Goal: Task Accomplishment & Management: Complete application form

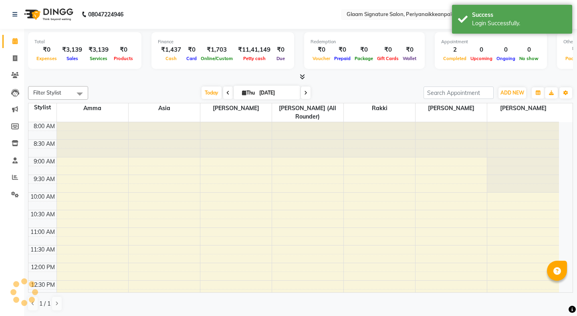
select select "en"
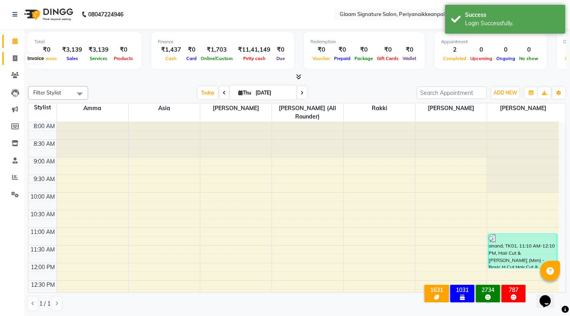
click at [13, 58] on icon at bounding box center [15, 58] width 4 height 6
select select "service"
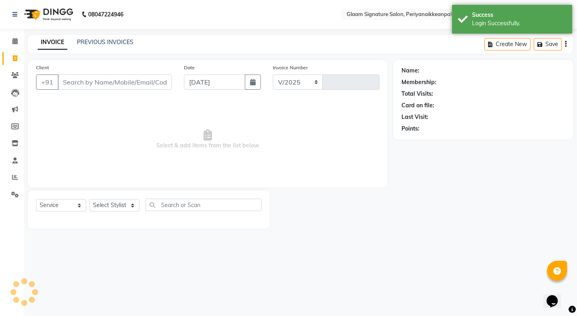
select select "4039"
type input "0980"
click at [112, 43] on link "PREVIOUS INVOICES" at bounding box center [105, 41] width 56 height 7
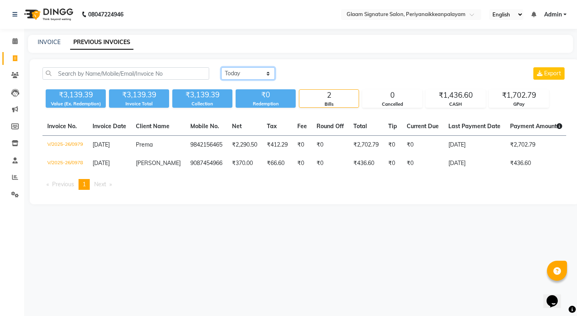
click at [227, 73] on select "Today Yesterday Custom Range" at bounding box center [248, 73] width 54 height 12
select select "range"
click at [221, 67] on select "Today Yesterday Custom Range" at bounding box center [248, 73] width 54 height 12
click at [308, 72] on input "[DATE]" at bounding box center [313, 73] width 56 height 11
select select "9"
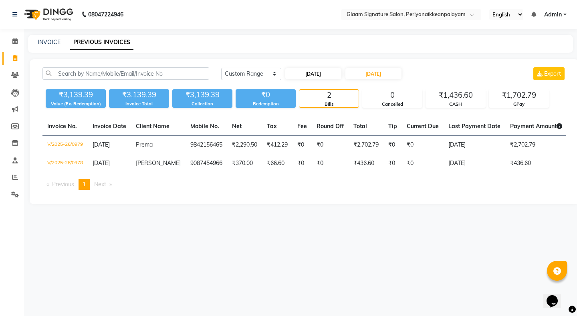
select select "2025"
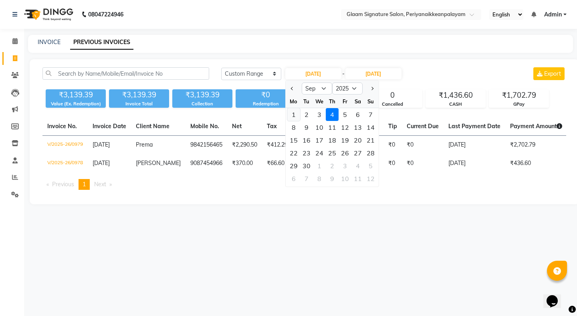
click at [290, 113] on div "1" at bounding box center [293, 114] width 13 height 13
type input "01-09-2025"
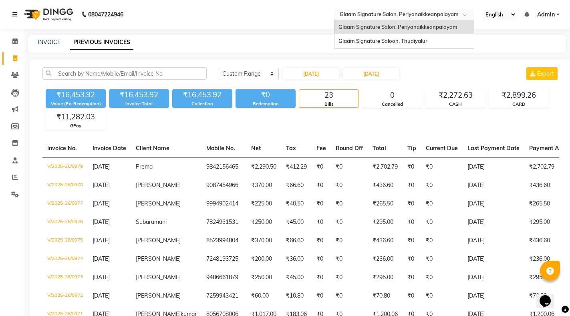
click at [380, 12] on input "text" at bounding box center [396, 15] width 116 height 8
click at [381, 36] on div "Glaam Signature Saloon, Thudiyalur" at bounding box center [403, 41] width 139 height 14
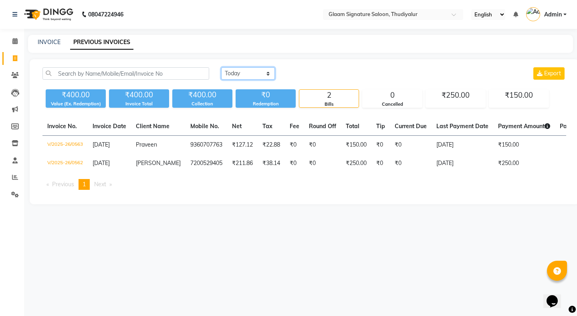
click at [232, 70] on select "Today Yesterday Custom Range" at bounding box center [248, 73] width 54 height 12
select select "range"
click at [221, 67] on select "Today Yesterday Custom Range" at bounding box center [248, 73] width 54 height 12
click at [313, 72] on input "[DATE]" at bounding box center [313, 73] width 56 height 11
select select "9"
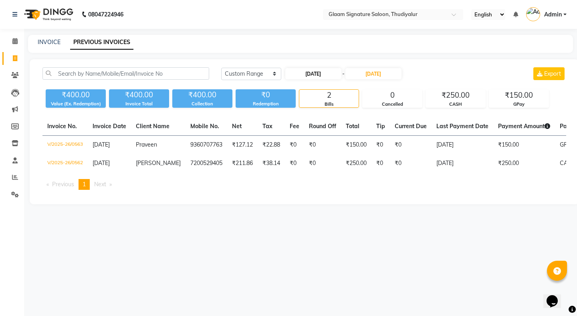
select select "2025"
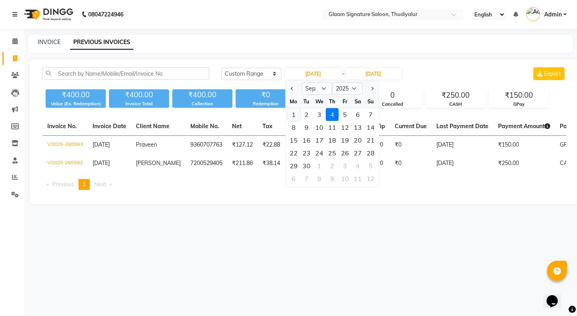
click at [291, 115] on div "1" at bounding box center [293, 114] width 13 height 13
type input "01-09-2025"
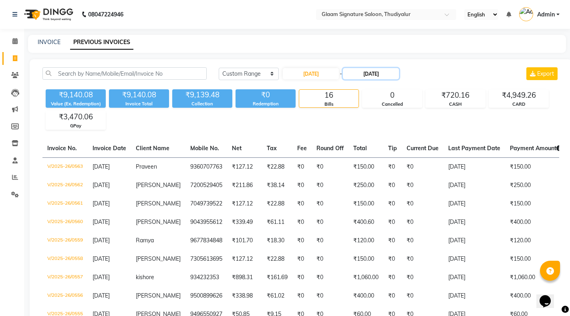
click at [386, 70] on input "[DATE]" at bounding box center [371, 73] width 56 height 11
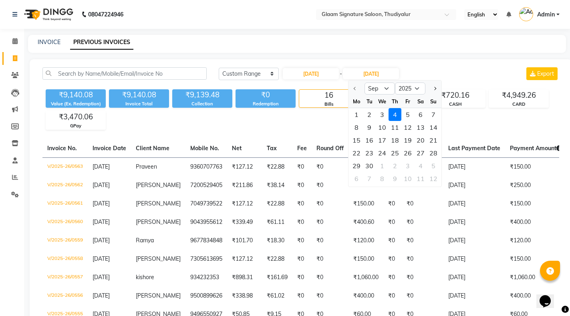
click at [395, 112] on div "4" at bounding box center [395, 114] width 13 height 13
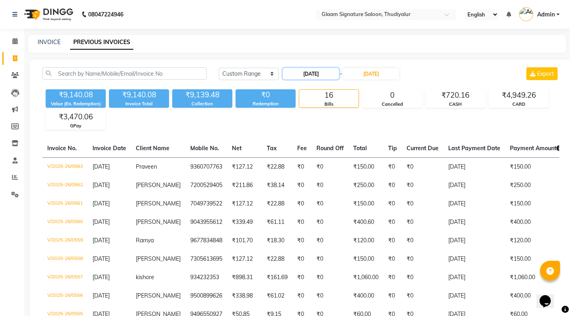
click at [306, 72] on input "01-09-2025" at bounding box center [311, 73] width 56 height 11
select select "9"
select select "2025"
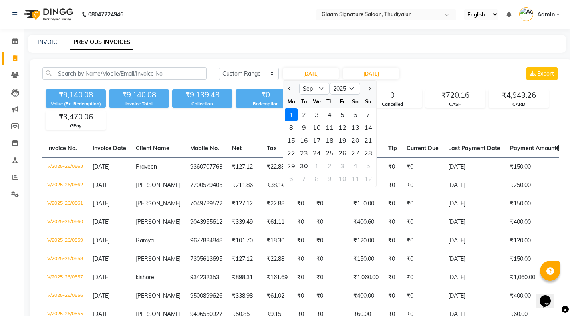
click at [292, 111] on div "1" at bounding box center [291, 114] width 13 height 13
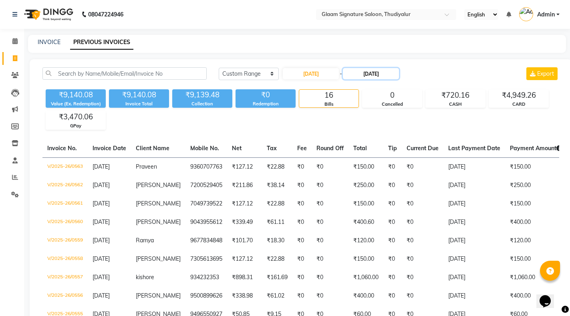
click at [370, 72] on input "[DATE]" at bounding box center [371, 73] width 56 height 11
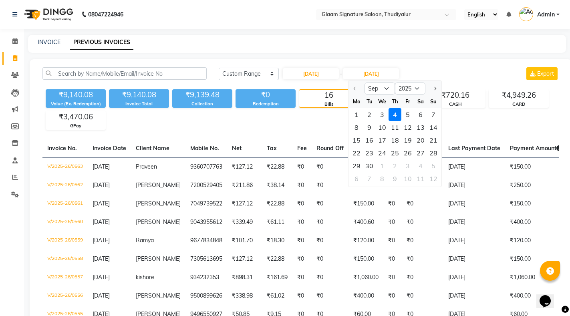
click at [397, 115] on div "4" at bounding box center [395, 114] width 13 height 13
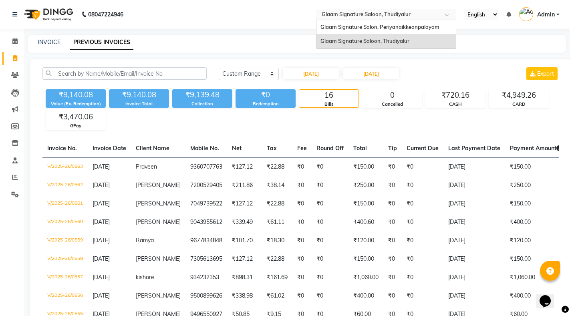
click at [346, 14] on input "text" at bounding box center [378, 15] width 116 height 8
click at [350, 41] on span "Glaam Signature Saloon, Thudiyalur" at bounding box center [364, 41] width 89 height 6
click at [360, 13] on input "text" at bounding box center [378, 15] width 116 height 8
click at [360, 26] on span "Glaam Signature Salon, Periyanaikkeanpalayam" at bounding box center [379, 27] width 119 height 6
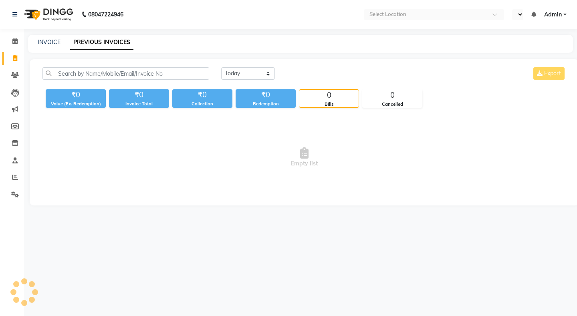
select select "en"
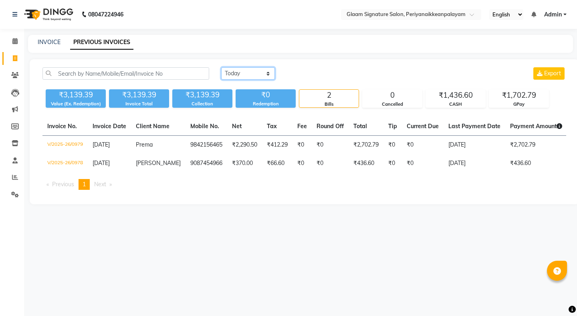
click at [257, 76] on select "[DATE] [DATE] Custom Range" at bounding box center [248, 73] width 54 height 12
select select "range"
click at [221, 67] on select "[DATE] [DATE] Custom Range" at bounding box center [248, 73] width 54 height 12
click at [314, 75] on input "[DATE]" at bounding box center [313, 73] width 56 height 11
select select "9"
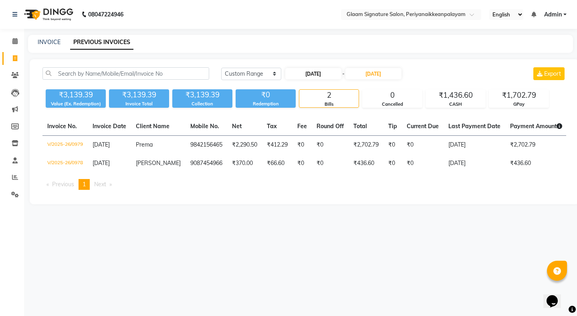
select select "2025"
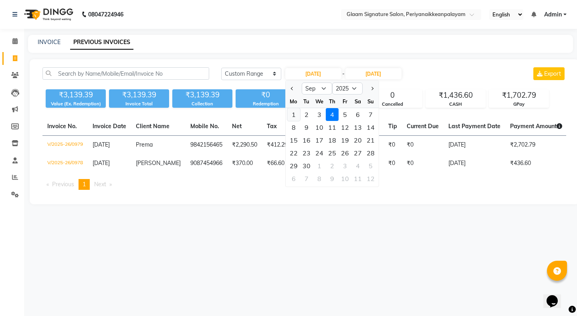
click at [291, 113] on div "1" at bounding box center [293, 114] width 13 height 13
type input "01-09-2025"
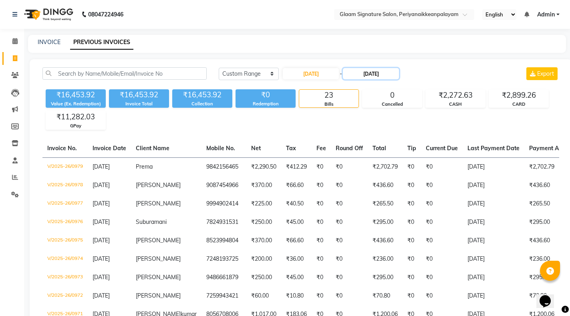
click at [368, 73] on input "[DATE]" at bounding box center [371, 73] width 56 height 11
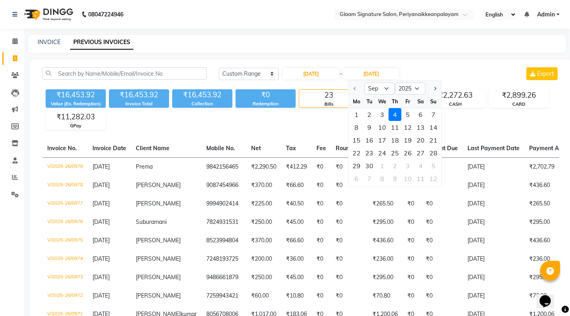
click at [394, 113] on div "4" at bounding box center [395, 114] width 13 height 13
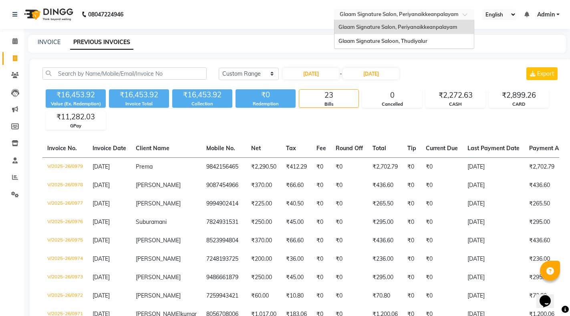
click at [363, 15] on input "text" at bounding box center [396, 15] width 116 height 8
click at [370, 41] on span "Glaam Signature Saloon, Thudiyalur" at bounding box center [382, 41] width 89 height 6
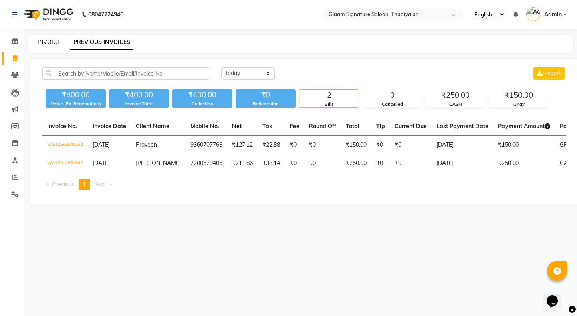
click at [50, 40] on link "INVOICE" at bounding box center [49, 41] width 23 height 7
select select "service"
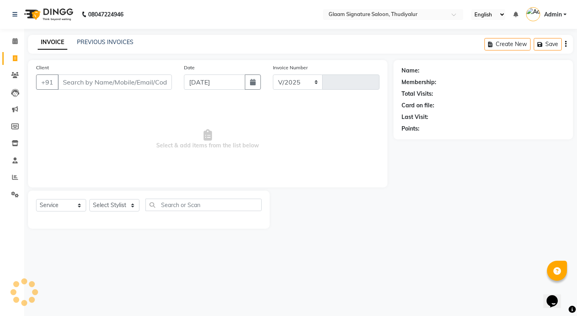
select select "4439"
type input "0564"
click at [87, 80] on input "Client" at bounding box center [115, 81] width 114 height 15
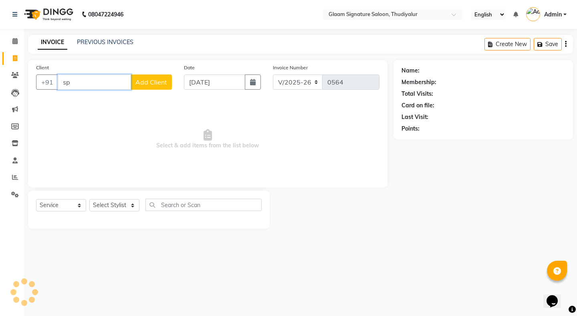
type input "s"
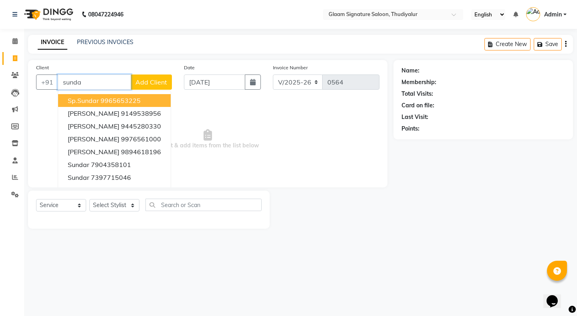
click at [97, 101] on span "sp.sundar" at bounding box center [83, 101] width 31 height 8
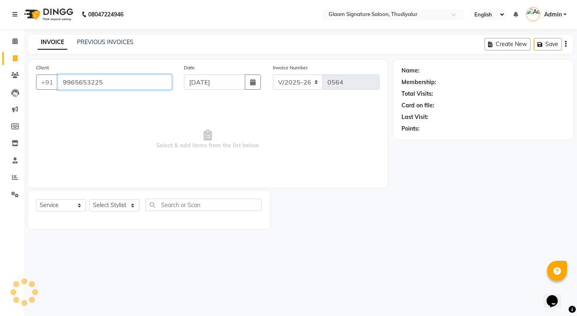
type input "9965653225"
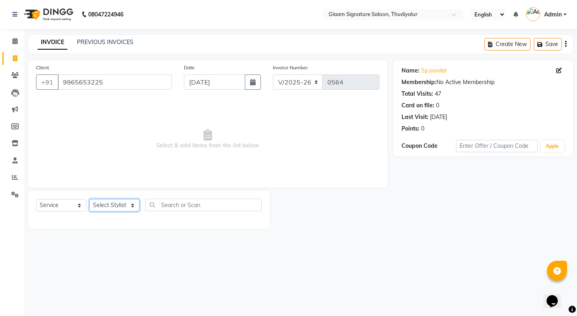
click at [115, 203] on select "Select Stylist Arif Asia Geetha Pnp Rakki [PERSON_NAME] [PERSON_NAME]" at bounding box center [114, 205] width 50 height 12
select select "88199"
click at [89, 199] on select "Select Stylist Arif Asia Geetha Pnp Rakki [PERSON_NAME] [PERSON_NAME]" at bounding box center [114, 205] width 50 height 12
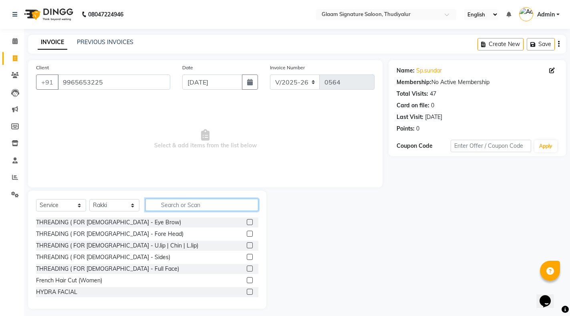
click at [175, 205] on input "text" at bounding box center [201, 205] width 113 height 12
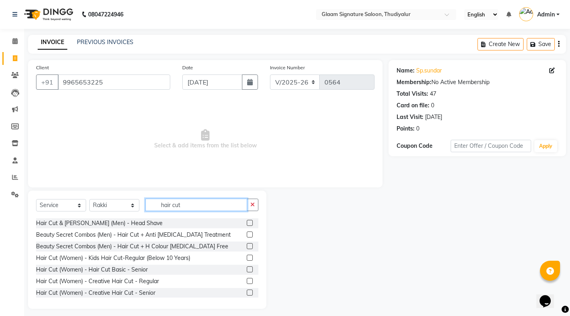
scroll to position [71, 0]
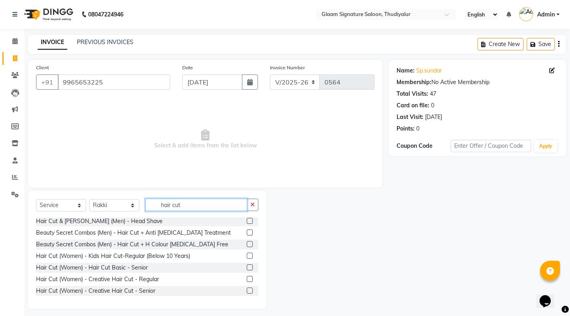
type input "hair cut"
click at [247, 280] on label at bounding box center [250, 279] width 6 height 6
click at [247, 280] on input "checkbox" at bounding box center [249, 279] width 5 height 5
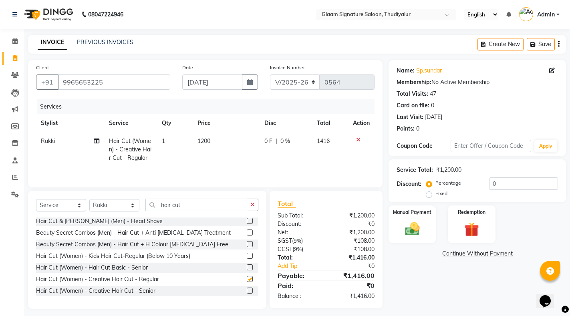
checkbox input "false"
click at [206, 142] on span "1200" at bounding box center [203, 140] width 13 height 7
select select "88199"
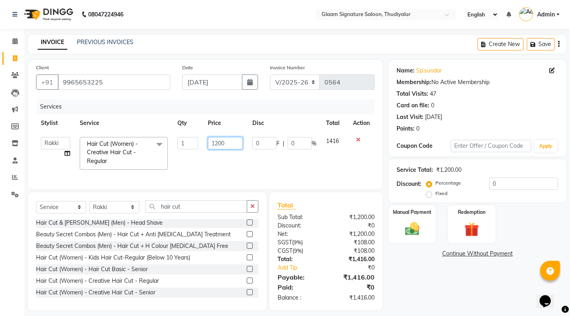
click at [227, 143] on input "1200" at bounding box center [225, 143] width 35 height 12
type input "1018"
click at [519, 95] on div "Total Visits: 47" at bounding box center [477, 94] width 161 height 8
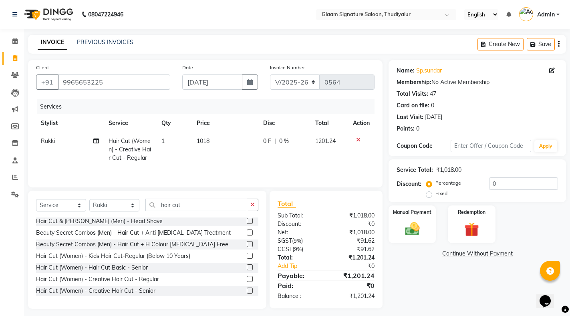
click at [210, 143] on td "1018" at bounding box center [225, 149] width 67 height 35
select select "88199"
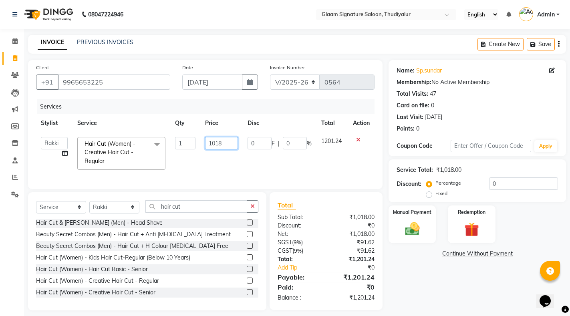
click at [227, 143] on input "1018" at bounding box center [221, 143] width 33 height 12
type input "1017"
click at [531, 96] on div "Total Visits: 47" at bounding box center [477, 94] width 161 height 8
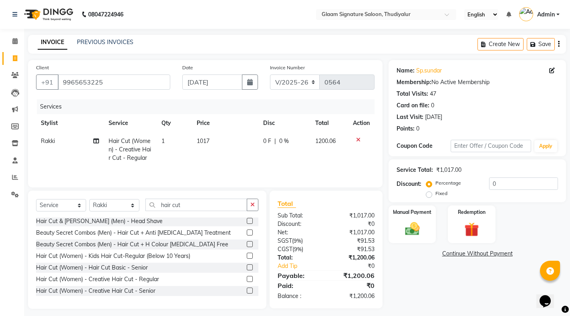
scroll to position [6, 0]
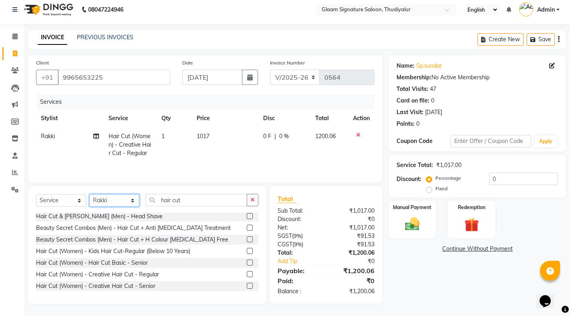
click at [108, 197] on select "Select Stylist Arif Asia Geetha Pnp Rakki [PERSON_NAME] [PERSON_NAME]" at bounding box center [114, 200] width 50 height 12
select select "88190"
click at [89, 194] on select "Select Stylist Arif Asia Geetha Pnp Rakki [PERSON_NAME] [PERSON_NAME]" at bounding box center [114, 200] width 50 height 12
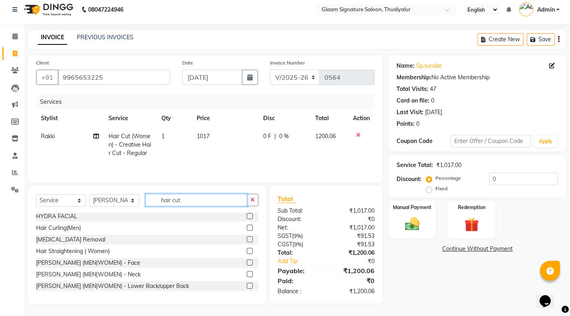
click at [191, 198] on input "hair cut" at bounding box center [196, 200] width 102 height 12
type input "h"
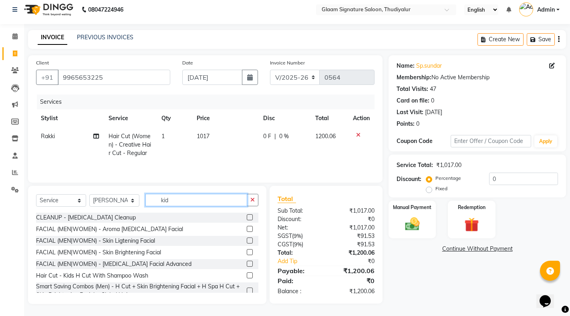
scroll to position [5, 0]
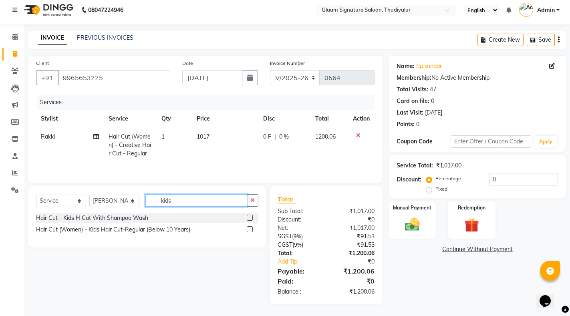
type input "kids"
click at [249, 218] on label at bounding box center [250, 218] width 6 height 6
click at [249, 218] on input "checkbox" at bounding box center [249, 217] width 5 height 5
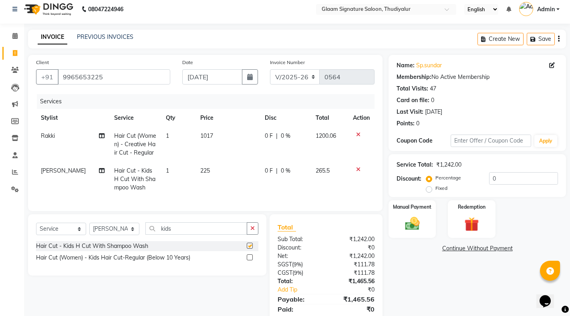
checkbox input "false"
click at [207, 172] on td "225" at bounding box center [227, 179] width 64 height 35
select select "88190"
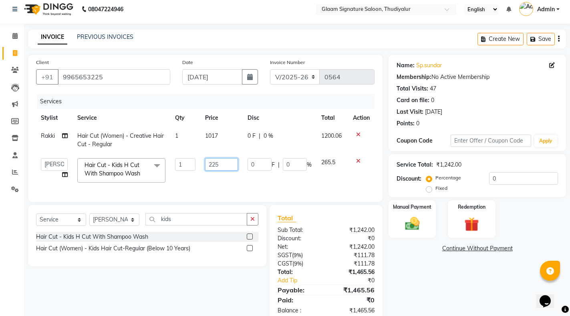
click at [223, 165] on input "225" at bounding box center [221, 164] width 33 height 12
type input "2"
type input "381"
click at [407, 276] on div "Name: Sp.sundar Membership: No Active Membership Total Visits: 47 Card on file:…" at bounding box center [480, 189] width 183 height 268
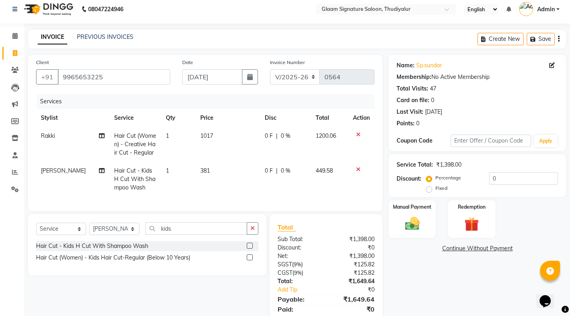
click at [205, 171] on span "381" at bounding box center [205, 170] width 10 height 7
select select "88190"
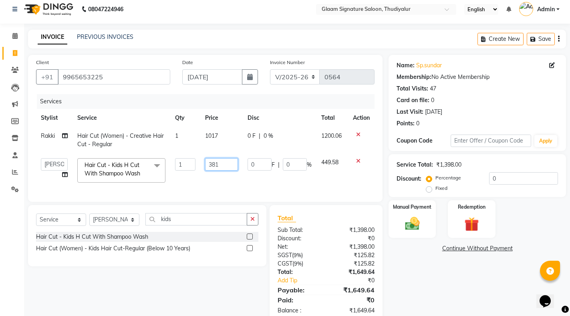
click at [221, 165] on input "381" at bounding box center [221, 164] width 33 height 12
type input "382"
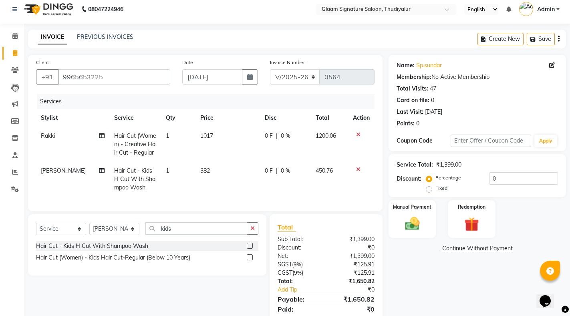
click at [457, 298] on div "Name: Sp.sundar Membership: No Active Membership Total Visits: 47 Card on file:…" at bounding box center [480, 193] width 183 height 277
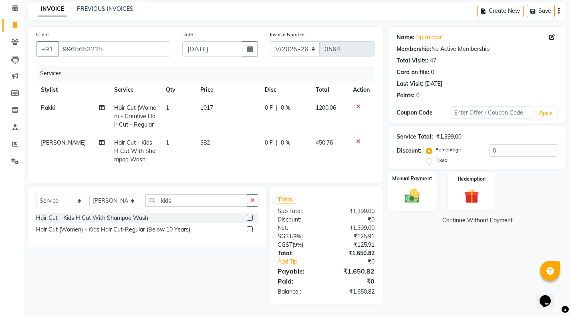
click at [416, 189] on img at bounding box center [412, 195] width 24 height 17
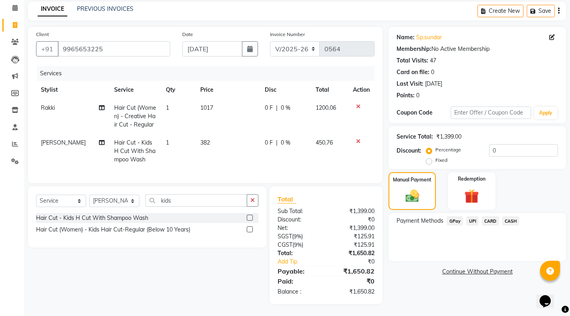
click at [513, 216] on span "CASH" at bounding box center [510, 220] width 17 height 9
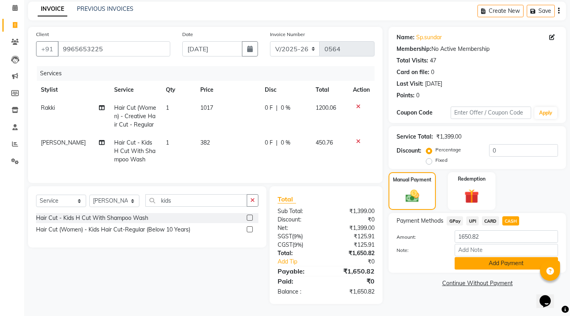
click at [501, 258] on button "Add Payment" at bounding box center [506, 263] width 103 height 12
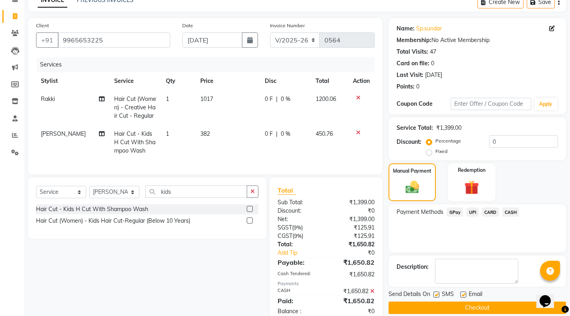
scroll to position [68, 0]
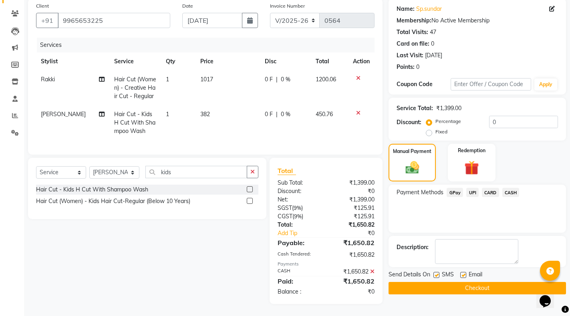
click at [489, 282] on button "Checkout" at bounding box center [477, 288] width 177 height 12
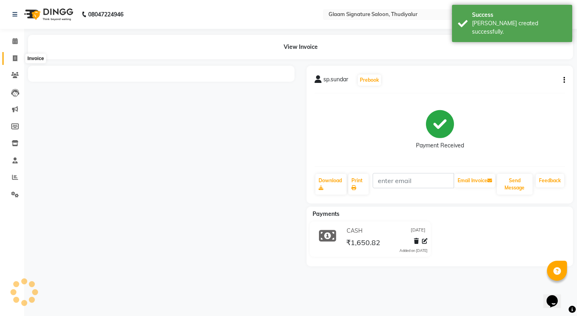
click at [11, 56] on span at bounding box center [15, 58] width 14 height 9
select select "service"
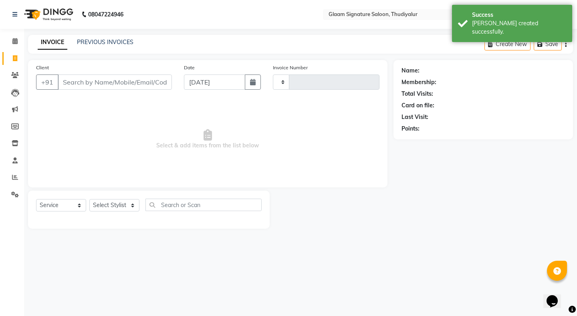
type input "0565"
select select "4439"
click at [126, 44] on link "PREVIOUS INVOICES" at bounding box center [105, 41] width 56 height 7
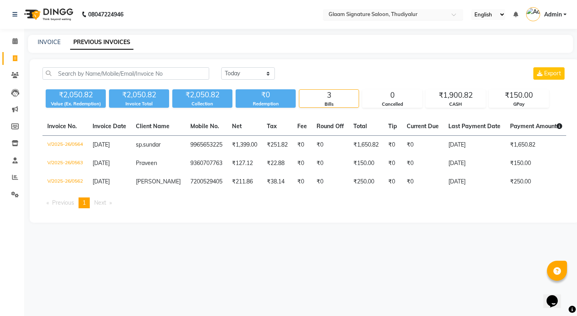
click at [372, 13] on input "text" at bounding box center [385, 15] width 116 height 8
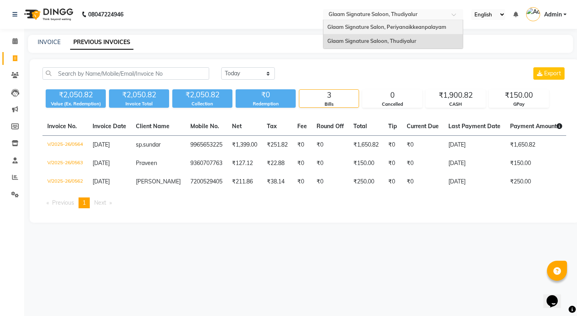
click at [370, 31] on div "Glaam Signature Salon, Periyanaikkeanpalayam" at bounding box center [392, 27] width 139 height 14
